Goal: Transaction & Acquisition: Purchase product/service

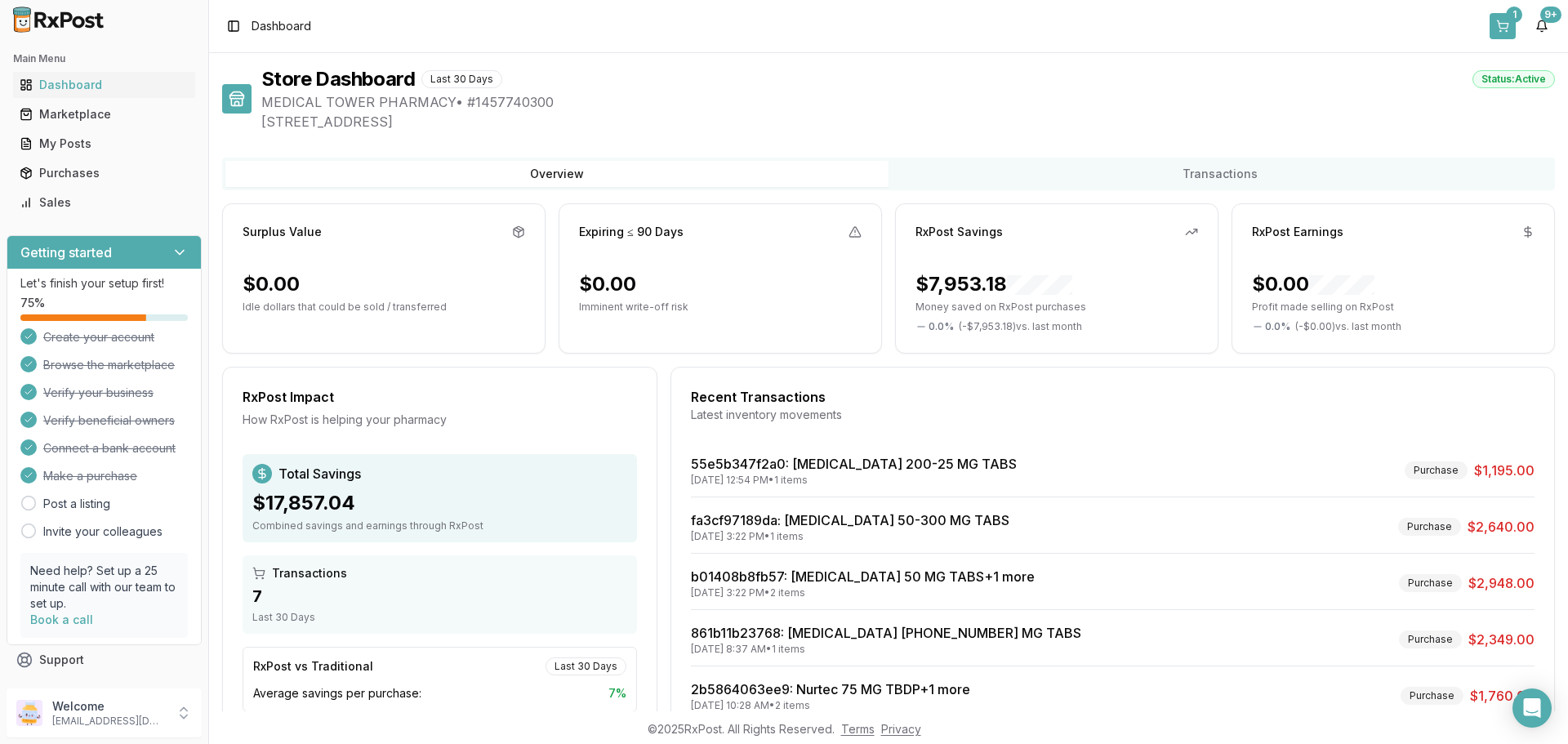
click at [1510, 25] on button "1" at bounding box center [1502, 26] width 26 height 26
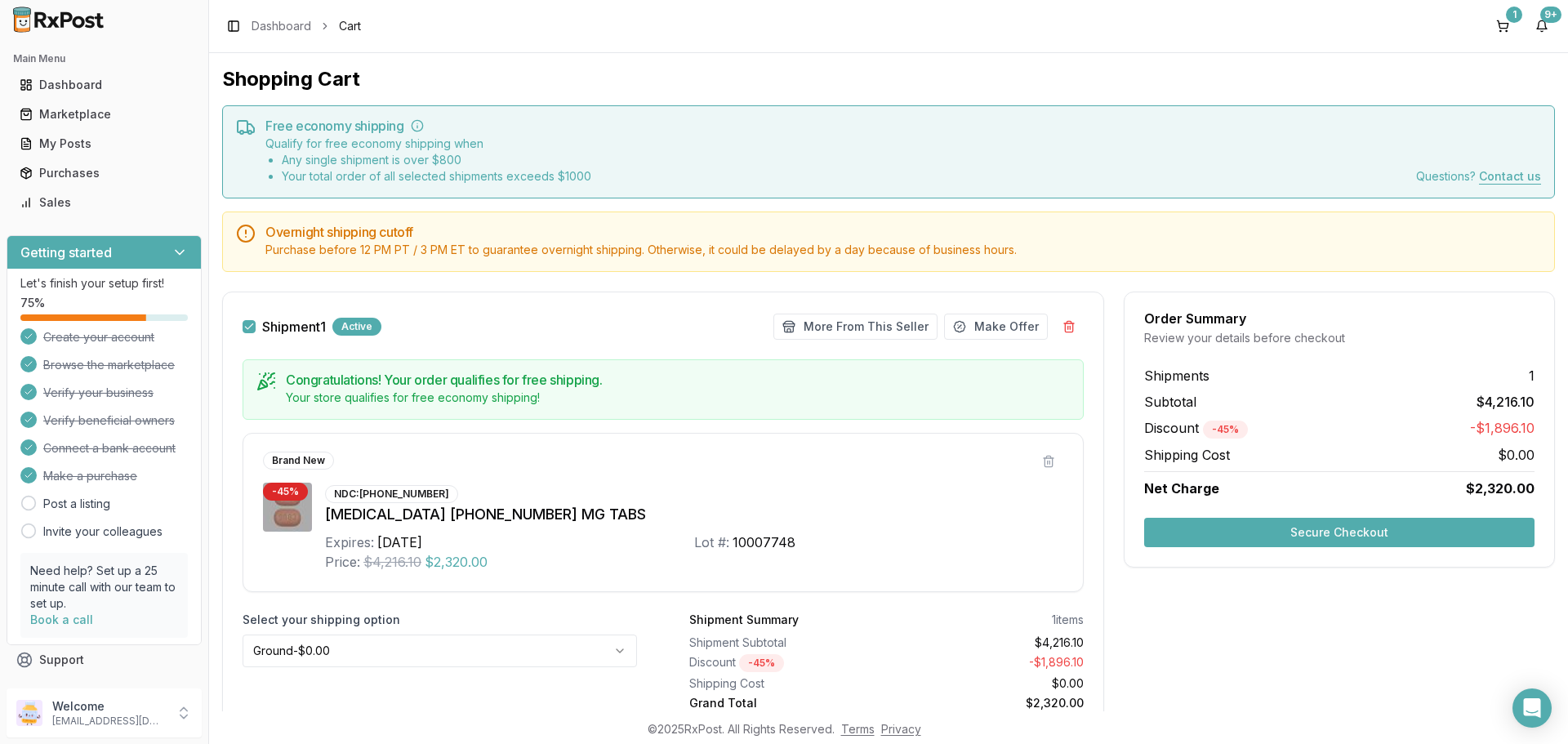
click at [1312, 532] on button "Secure Checkout" at bounding box center [1339, 532] width 391 height 29
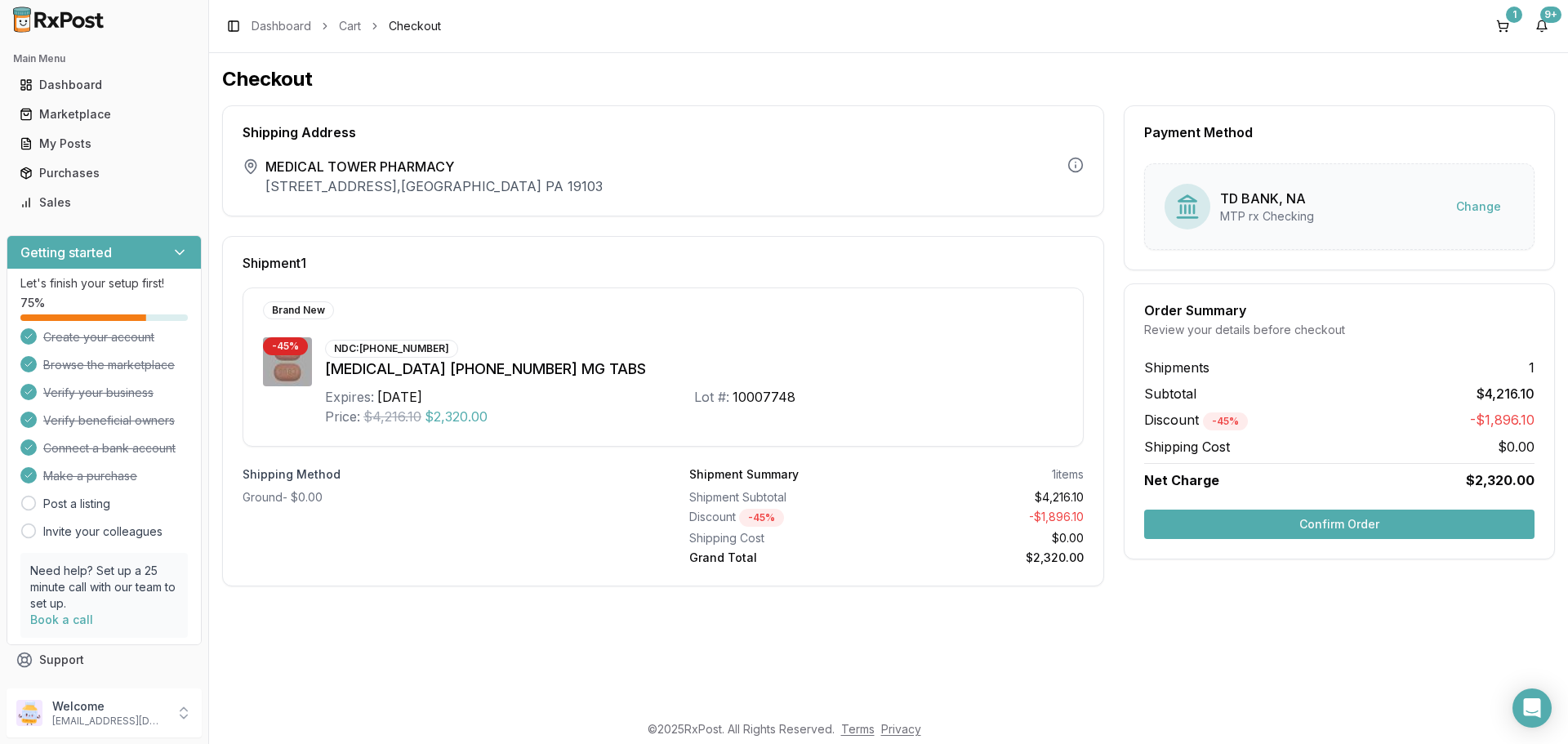
click at [1266, 522] on button "Confirm Order" at bounding box center [1339, 524] width 391 height 29
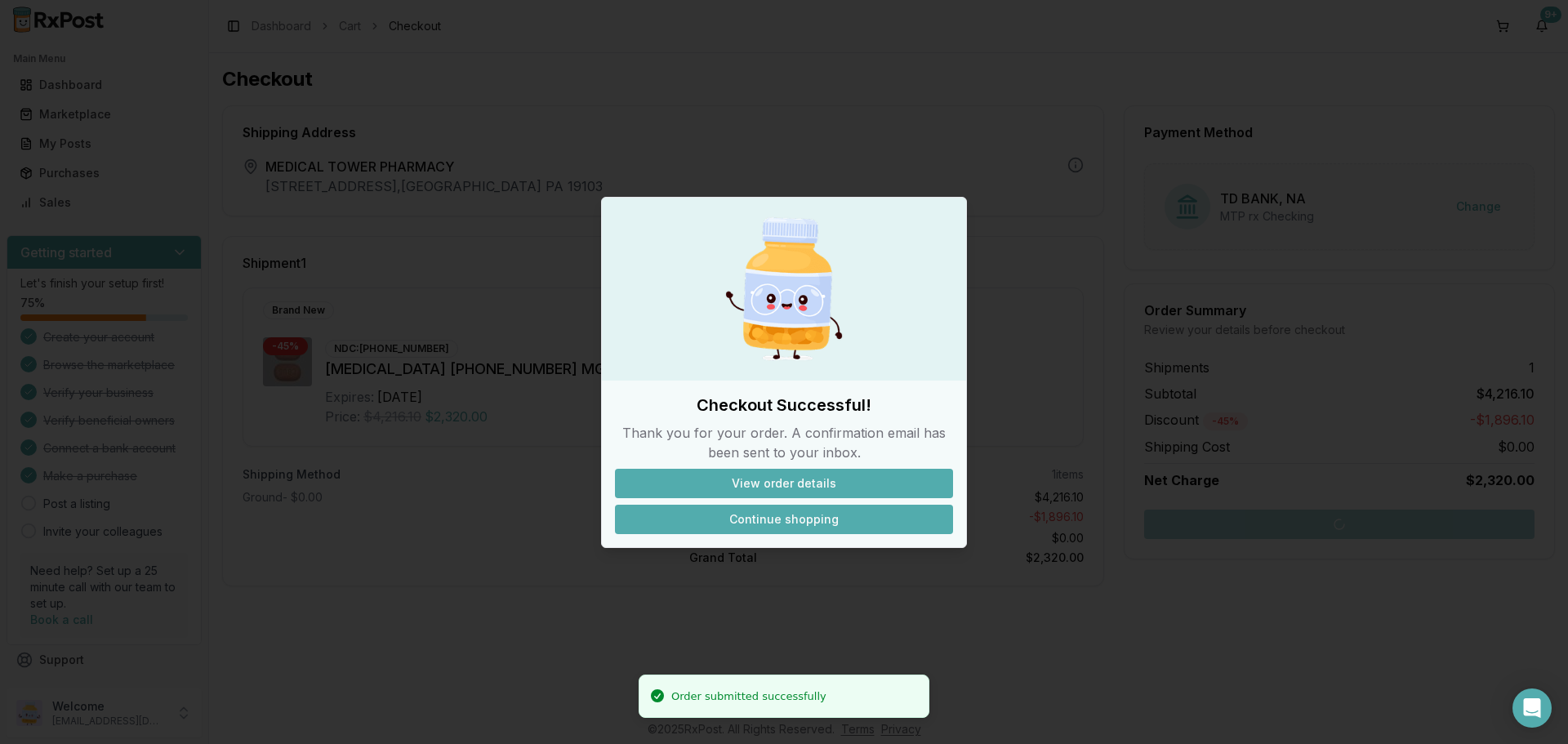
click at [782, 518] on button "Continue shopping" at bounding box center [784, 519] width 338 height 29
